Goal: Find specific page/section: Find specific page/section

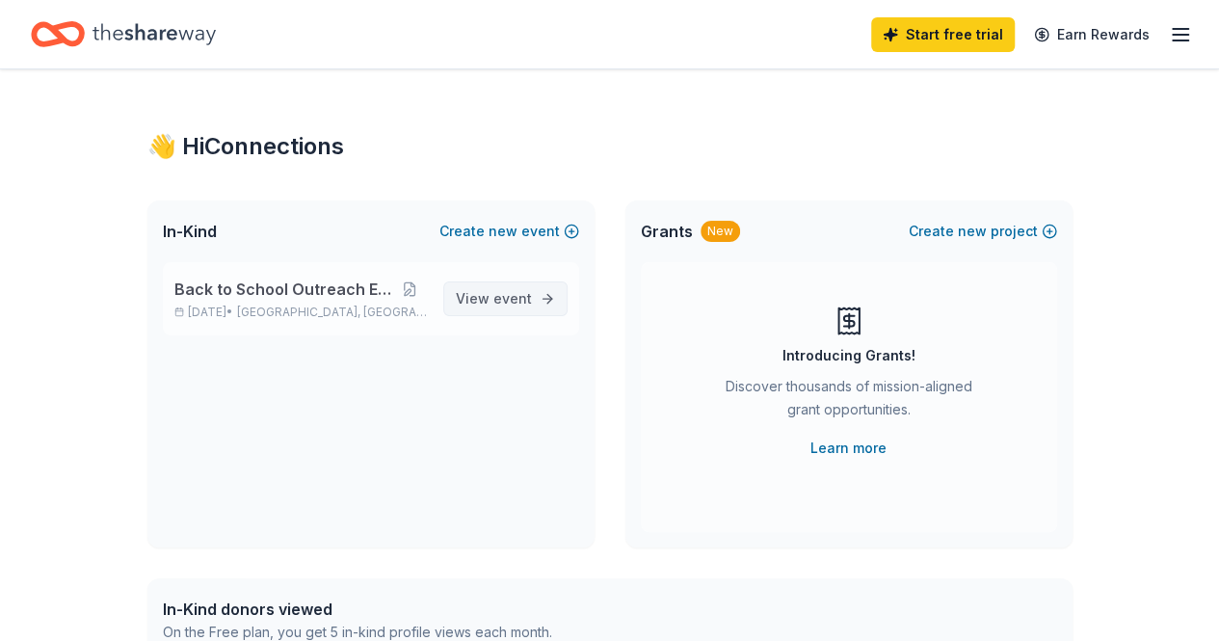
click at [466, 298] on span "View event" at bounding box center [494, 298] width 76 height 23
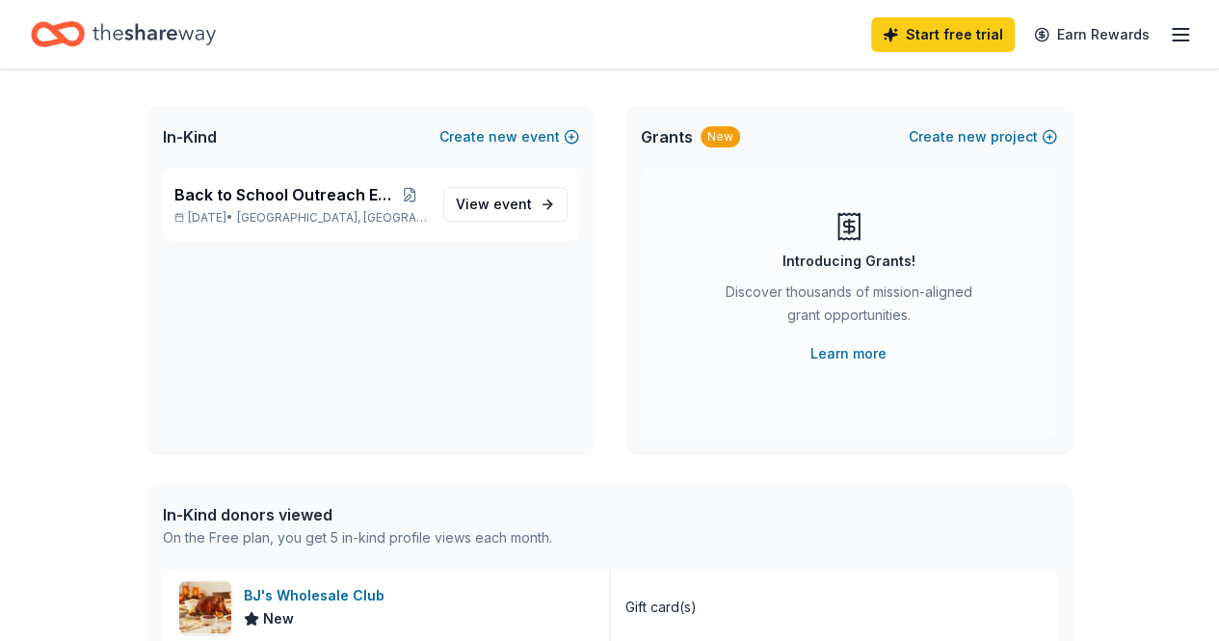
scroll to position [289, 0]
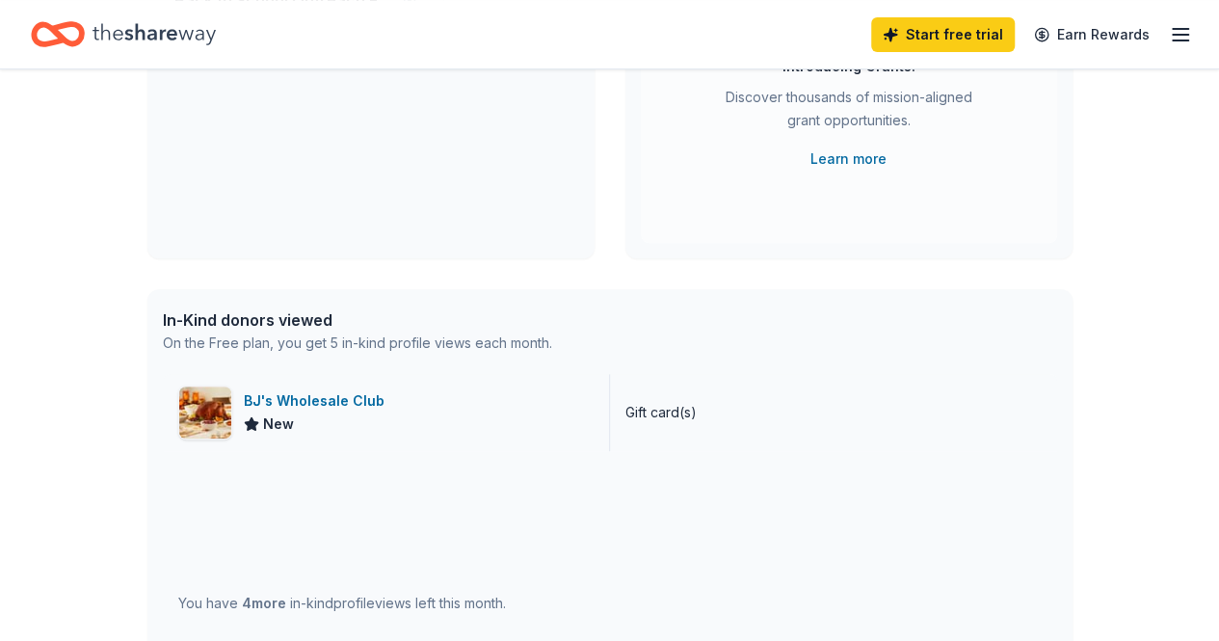
click at [301, 398] on div "BJ's Wholesale Club" at bounding box center [318, 400] width 148 height 23
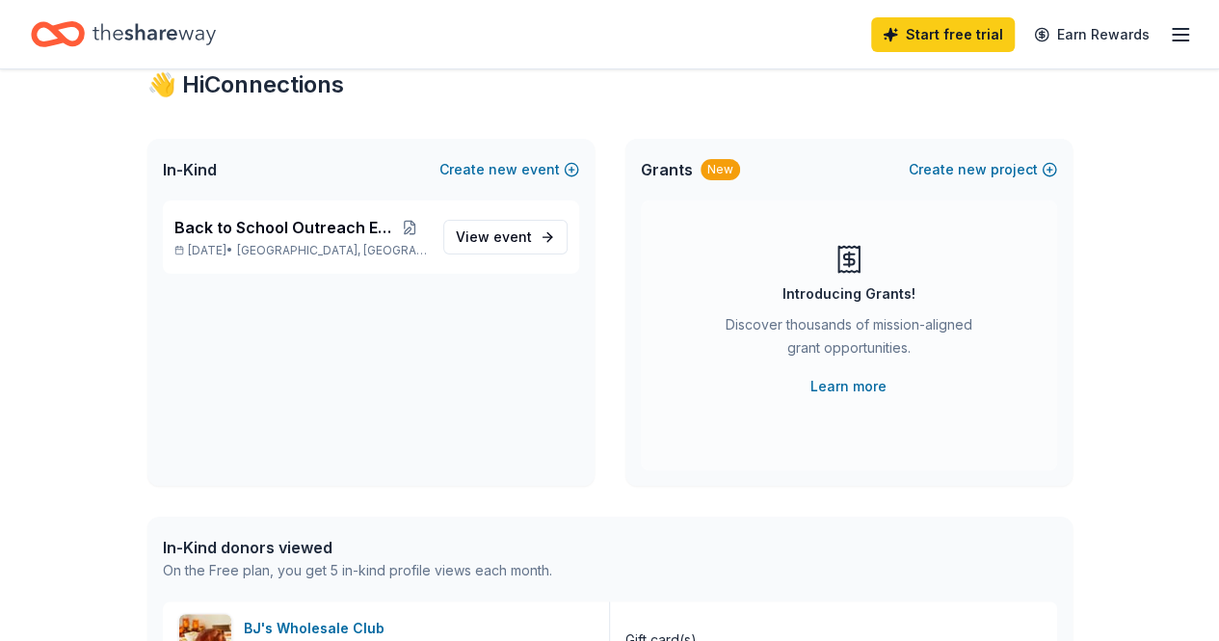
scroll to position [0, 0]
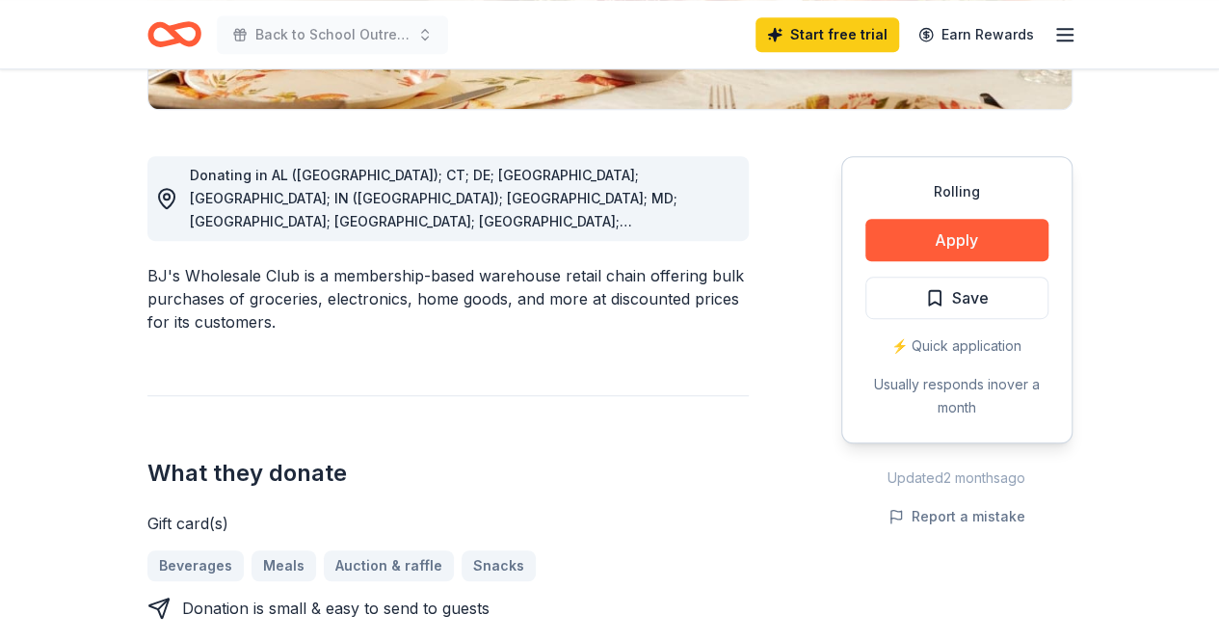
scroll to position [482, 0]
